Goal: Task Accomplishment & Management: Manage account settings

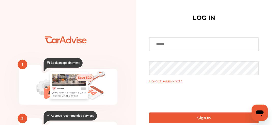
click at [179, 45] on input at bounding box center [203, 44] width 109 height 14
type input "**********"
click at [160, 80] on link "Forgot Password?" at bounding box center [165, 81] width 33 height 5
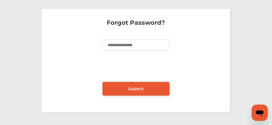
click at [131, 45] on input at bounding box center [135, 44] width 67 height 11
type input "**********"
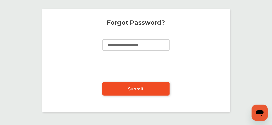
click at [133, 87] on span "Submit" at bounding box center [136, 88] width 16 height 5
click at [134, 88] on span "Submit" at bounding box center [136, 88] width 16 height 5
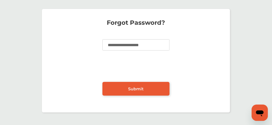
click at [263, 59] on div "**********" at bounding box center [136, 60] width 270 height 113
drag, startPoint x: 263, startPoint y: 59, endPoint x: 263, endPoint y: 62, distance: 3.1
click at [263, 63] on div "**********" at bounding box center [136, 60] width 270 height 113
drag, startPoint x: 243, startPoint y: 81, endPoint x: 239, endPoint y: 81, distance: 3.8
click at [242, 81] on div "**********" at bounding box center [136, 60] width 270 height 113
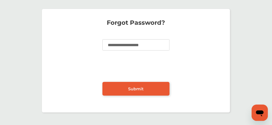
drag, startPoint x: 239, startPoint y: 82, endPoint x: 228, endPoint y: 83, distance: 10.8
click at [236, 83] on div "**********" at bounding box center [136, 60] width 270 height 113
drag, startPoint x: 226, startPoint y: 82, endPoint x: 179, endPoint y: 82, distance: 47.6
click at [200, 90] on div "**********" at bounding box center [136, 60] width 188 height 103
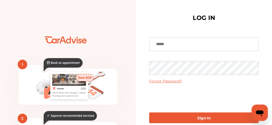
click at [178, 45] on input at bounding box center [203, 44] width 109 height 14
type input "**********"
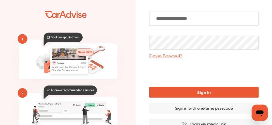
click at [158, 55] on link "Forgot Password?" at bounding box center [165, 55] width 33 height 5
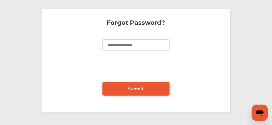
click at [145, 44] on input at bounding box center [135, 44] width 67 height 11
type input "**********"
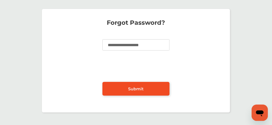
click at [131, 87] on span "Submit" at bounding box center [136, 88] width 16 height 5
click at [134, 88] on span "Submit" at bounding box center [136, 88] width 16 height 5
click at [135, 89] on span "Submit" at bounding box center [136, 88] width 16 height 5
click at [137, 88] on span "Submit" at bounding box center [136, 88] width 16 height 5
click at [137, 87] on span "Submit" at bounding box center [136, 88] width 16 height 5
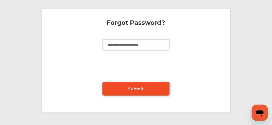
click at [138, 87] on span "Submit" at bounding box center [136, 88] width 16 height 5
click at [137, 89] on span "Submit" at bounding box center [136, 88] width 16 height 5
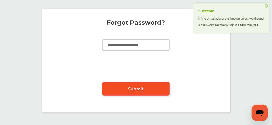
click at [138, 86] on span "Submit" at bounding box center [136, 88] width 16 height 5
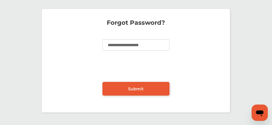
click at [242, 49] on div "**********" at bounding box center [136, 60] width 270 height 113
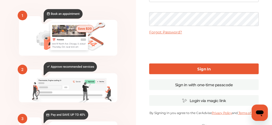
scroll to position [47, 0]
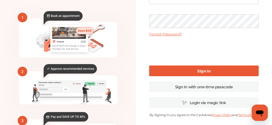
click at [8, 27] on icon "💰" at bounding box center [68, 76] width 136 height 229
click at [212, 87] on link "Sign in with one-time passcode" at bounding box center [203, 86] width 109 height 11
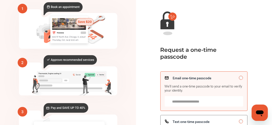
scroll to position [72, 0]
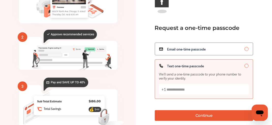
click at [214, 91] on input "Text one-time passcode We’ll send a one-time passcode to your phone number to v…" at bounding box center [204, 89] width 90 height 10
type input "**********"
click at [203, 118] on button "Continue" at bounding box center [204, 115] width 99 height 11
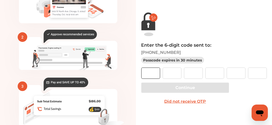
click at [154, 76] on input "text" at bounding box center [150, 72] width 19 height 11
type input "*"
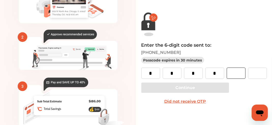
type input "*"
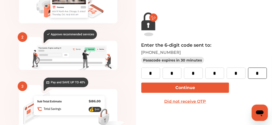
type input "*"
click at [178, 88] on button "Continue" at bounding box center [185, 87] width 88 height 10
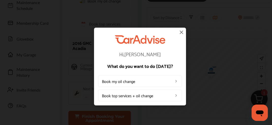
scroll to position [25, 0]
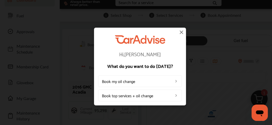
click at [182, 32] on img at bounding box center [182, 32] width 6 height 6
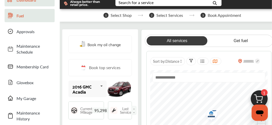
click at [20, 16] on span "Fuel" at bounding box center [35, 16] width 36 height 6
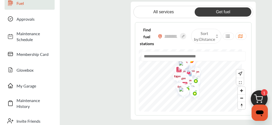
scroll to position [25, 0]
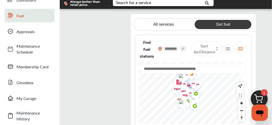
click at [179, 48] on input "text" at bounding box center [171, 48] width 18 height 5
type input "*****"
click at [227, 24] on link "Get fuel" at bounding box center [223, 24] width 57 height 9
click at [184, 46] on icon at bounding box center [181, 46] width 6 height 6
type input "*****"
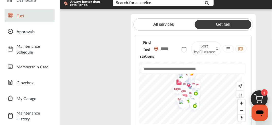
type input "*****"
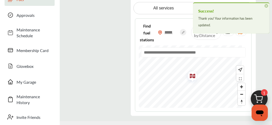
scroll to position [51, 0]
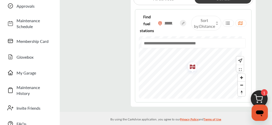
click at [198, 66] on img "Map marker" at bounding box center [190, 67] width 13 height 16
click at [162, 23] on img at bounding box center [160, 23] width 4 height 4
click at [177, 23] on input "*****" at bounding box center [171, 22] width 18 height 5
click at [178, 22] on input "*******" at bounding box center [169, 22] width 18 height 5
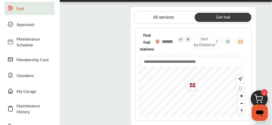
scroll to position [25, 0]
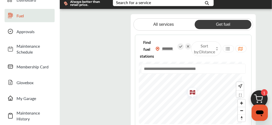
click at [191, 46] on icon at bounding box center [188, 46] width 6 height 6
click at [180, 48] on input "*****" at bounding box center [171, 48] width 18 height 5
type input "*****"
click at [184, 46] on icon at bounding box center [181, 46] width 6 height 6
type input "*****"
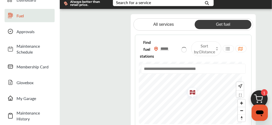
type input "*****"
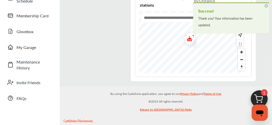
scroll to position [51, 0]
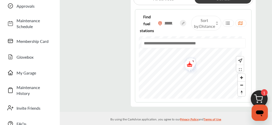
click at [195, 65] on img "Map marker" at bounding box center [187, 65] width 13 height 16
click at [194, 64] on img "Map marker" at bounding box center [187, 65] width 13 height 16
click at [103, 70] on flutter-view at bounding box center [102, 48] width 53 height 118
click at [241, 78] on span "Zoom in" at bounding box center [241, 77] width 7 height 7
click at [242, 76] on span "Zoom in" at bounding box center [241, 77] width 7 height 7
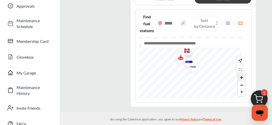
click at [243, 76] on span "Zoom in" at bounding box center [241, 77] width 7 height 7
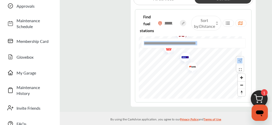
drag, startPoint x: 269, startPoint y: 28, endPoint x: 264, endPoint y: 61, distance: 33.1
click at [264, 61] on div "All services Get fuel Find fuel stations ***** Sort by : Distance" at bounding box center [166, 48] width 212 height 118
click at [243, 85] on span "Zoom out" at bounding box center [241, 84] width 7 height 7
click at [241, 84] on span "Zoom out" at bounding box center [241, 84] width 7 height 7
click at [242, 77] on span "Zoom in" at bounding box center [241, 77] width 7 height 7
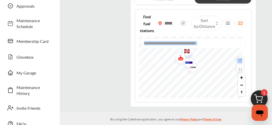
click at [194, 62] on img "Map marker" at bounding box center [187, 63] width 13 height 16
click at [194, 67] on img "Map marker" at bounding box center [187, 63] width 13 height 16
click at [241, 77] on span "Zoom in" at bounding box center [241, 77] width 7 height 7
click at [241, 76] on span "Zoom in" at bounding box center [241, 77] width 7 height 7
click at [242, 77] on span "Zoom in" at bounding box center [241, 77] width 7 height 7
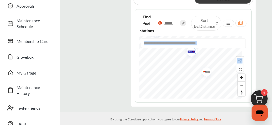
click at [199, 51] on div at bounding box center [193, 45] width 105 height 14
drag, startPoint x: 215, startPoint y: 71, endPoint x: 228, endPoint y: 97, distance: 29.0
click at [225, 97] on img "Map marker" at bounding box center [218, 98] width 13 height 16
click at [241, 77] on span "Zoom in" at bounding box center [241, 77] width 7 height 7
click at [243, 76] on span "Zoom in" at bounding box center [241, 77] width 7 height 7
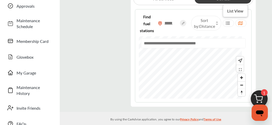
click at [226, 23] on icon at bounding box center [228, 23] width 5 height 4
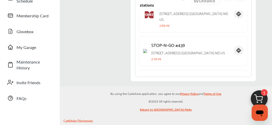
scroll to position [394, 0]
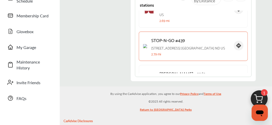
click at [183, 36] on p "STOP-N-GO #439" at bounding box center [190, 40] width 79 height 8
click at [147, 44] on img at bounding box center [145, 46] width 4 height 4
click at [149, 32] on div "STOP-N-GO #439 [STREET_ADDRESS] 2.79 mi" at bounding box center [193, 46] width 109 height 29
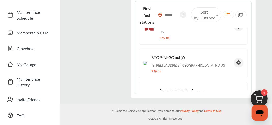
scroll to position [51, 0]
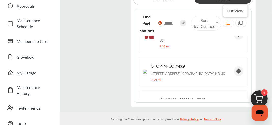
click at [228, 23] on icon at bounding box center [228, 23] width 5 height 4
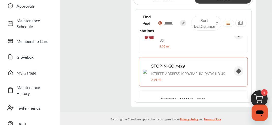
click at [213, 61] on p "STOP-N-GO #439" at bounding box center [190, 65] width 79 height 8
click at [236, 66] on rect at bounding box center [239, 71] width 10 height 10
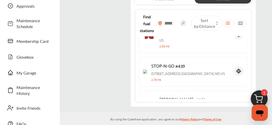
click at [266, 92] on span "1" at bounding box center [264, 92] width 7 height 7
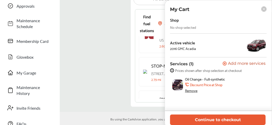
click at [180, 82] on img at bounding box center [177, 84] width 11 height 11
drag, startPoint x: 178, startPoint y: 82, endPoint x: 239, endPoint y: 91, distance: 60.9
click at [239, 91] on div "Oil Change - Full-synthetic .st0{fill:#FA4A1C;} Discount Price at Shop Remove" at bounding box center [223, 85] width 77 height 16
click at [179, 85] on img at bounding box center [177, 84] width 11 height 11
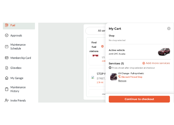
scroll to position [25, 0]
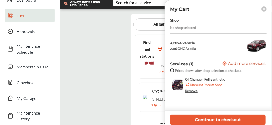
click at [172, 69] on img at bounding box center [172, 70] width 4 height 4
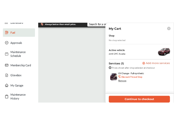
scroll to position [340, 0]
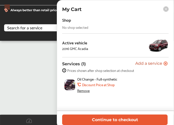
click at [166, 63] on icon at bounding box center [165, 63] width 4 height 4
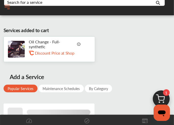
scroll to position [51, 0]
click at [72, 88] on div "Maintenance Schedules" at bounding box center [60, 88] width 45 height 8
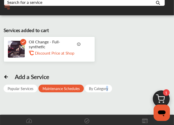
drag, startPoint x: 16, startPoint y: 49, endPoint x: 105, endPoint y: 110, distance: 107.9
click at [105, 110] on div "Services added to cart Oil Change - Full-synthetic .st0{fill:#FA4A1C;} Discount…" at bounding box center [86, 85] width 171 height 132
click at [5, 77] on icon at bounding box center [6, 77] width 3 height 0
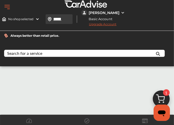
click at [66, 19] on input "*****" at bounding box center [64, 18] width 23 height 5
click at [156, 53] on icon at bounding box center [157, 53] width 11 height 13
click at [67, 92] on flutter-view at bounding box center [87, 112] width 174 height 76
click at [65, 92] on flutter-view at bounding box center [87, 112] width 174 height 76
click at [74, 98] on flutter-view at bounding box center [87, 112] width 174 height 76
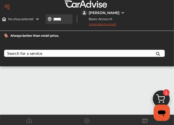
click at [50, 19] on img at bounding box center [50, 19] width 4 height 4
click at [64, 19] on input "*****" at bounding box center [64, 18] width 23 height 5
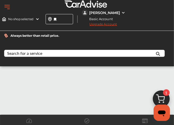
type input "*"
type input "********"
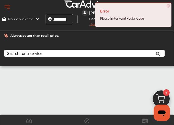
click at [168, 5] on span "×" at bounding box center [168, 6] width 4 height 4
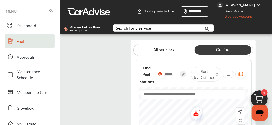
click at [228, 74] on icon at bounding box center [228, 74] width 5 height 4
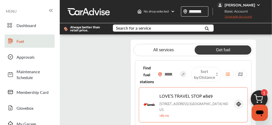
click at [229, 100] on div "LOVE'S TRAVEL STOP #849 [STREET_ADDRESS] 1.85 mi" at bounding box center [193, 104] width 109 height 35
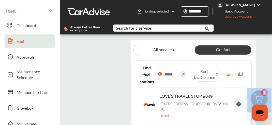
drag, startPoint x: 260, startPoint y: 52, endPoint x: 273, endPoint y: 27, distance: 28.4
click at [272, 27] on html "My Account Dashboard Approvals Maintenance Schedule Membership Card Fuel Gloveb…" at bounding box center [136, 62] width 272 height 125
click at [114, 57] on flutter-view at bounding box center [102, 98] width 53 height 118
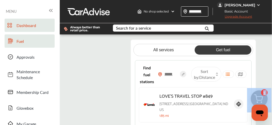
drag, startPoint x: 20, startPoint y: 26, endPoint x: 22, endPoint y: 24, distance: 2.8
click at [20, 26] on span "Dashboard" at bounding box center [35, 25] width 36 height 6
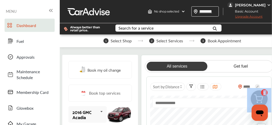
click at [101, 69] on span "Book my oil change" at bounding box center [103, 69] width 33 height 7
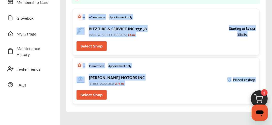
scroll to position [154, 0]
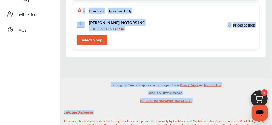
drag, startPoint x: 216, startPoint y: 49, endPoint x: 223, endPoint y: 133, distance: 83.7
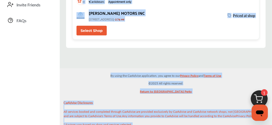
click at [95, 30] on button "Select Shop" at bounding box center [92, 31] width 30 height 10
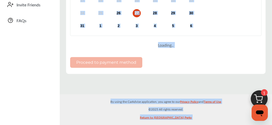
scroll to position [105, 0]
